Goal: Transaction & Acquisition: Purchase product/service

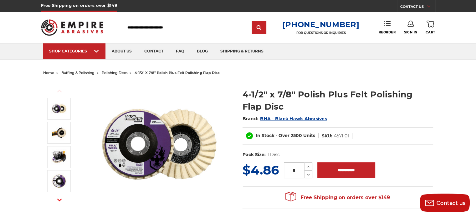
click at [206, 139] on img at bounding box center [159, 144] width 125 height 125
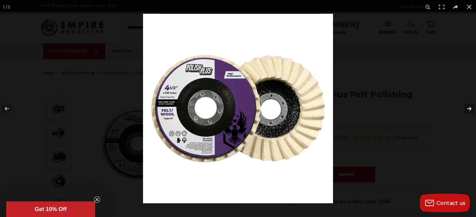
click at [463, 107] on button at bounding box center [465, 108] width 22 height 31
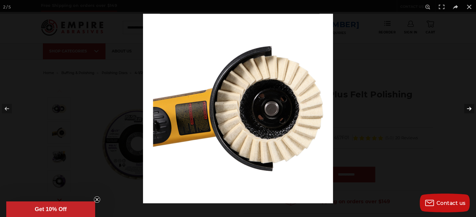
click at [463, 106] on button at bounding box center [465, 108] width 22 height 31
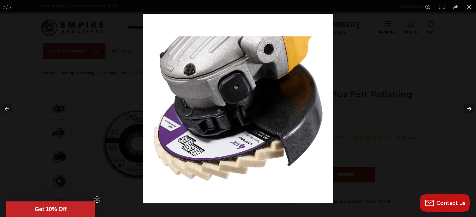
click at [463, 106] on button at bounding box center [465, 108] width 22 height 31
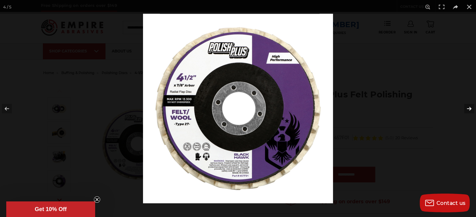
click at [463, 106] on button at bounding box center [465, 108] width 22 height 31
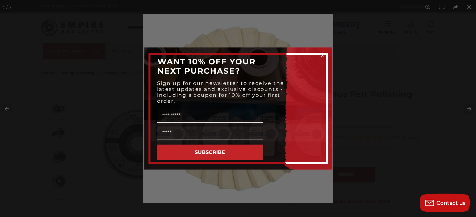
click at [469, 8] on div "Close dialog WANT 10% OFF YOUR NEXT PURCHASE? Sign up for our newsletter to rec…" at bounding box center [238, 108] width 476 height 217
click at [322, 55] on icon "Close dialog" at bounding box center [322, 55] width 3 height 3
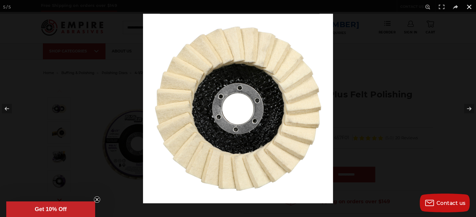
click at [466, 7] on button at bounding box center [469, 7] width 14 height 14
